Goal: Information Seeking & Learning: Check status

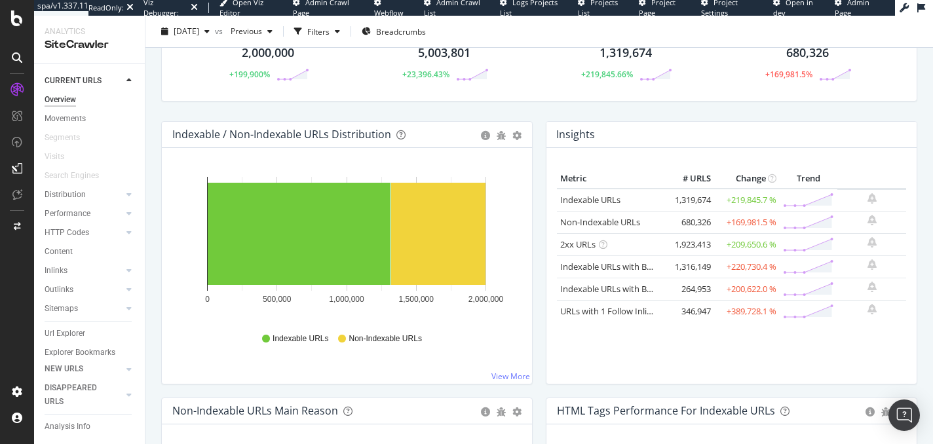
scroll to position [93, 0]
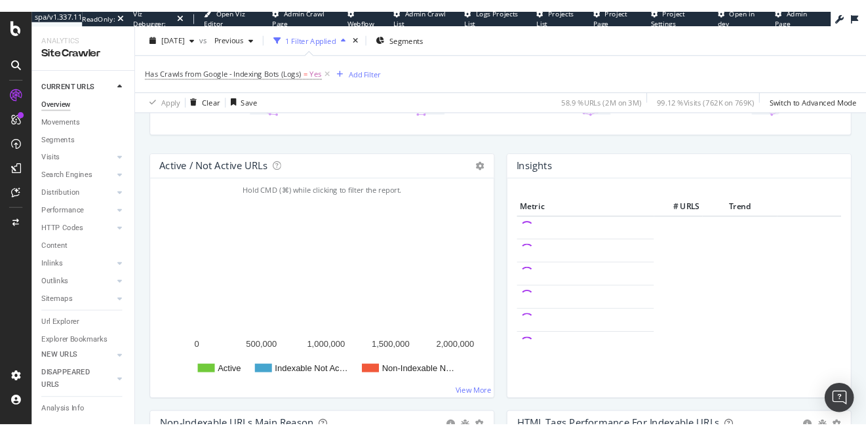
scroll to position [121, 0]
